Goal: Information Seeking & Learning: Learn about a topic

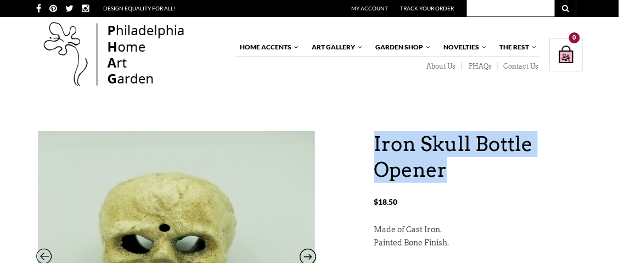
drag, startPoint x: 443, startPoint y: 170, endPoint x: 375, endPoint y: 155, distance: 69.1
click at [375, 155] on h1 "Iron Skull Bottle Opener" at bounding box center [478, 157] width 209 height 52
copy h1 "Iron Skull Bottle Opener"
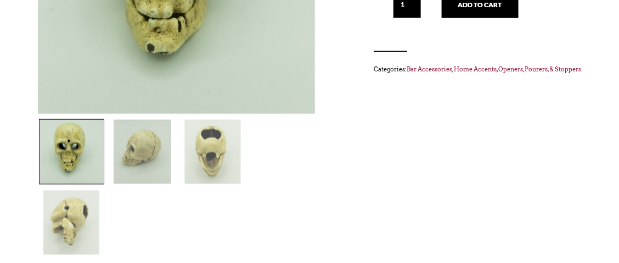
scroll to position [329, 0]
